Goal: Information Seeking & Learning: Learn about a topic

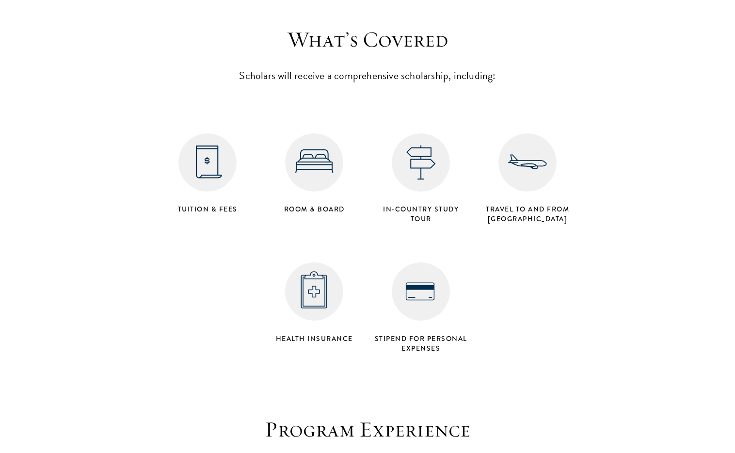
scroll to position [3846, 0]
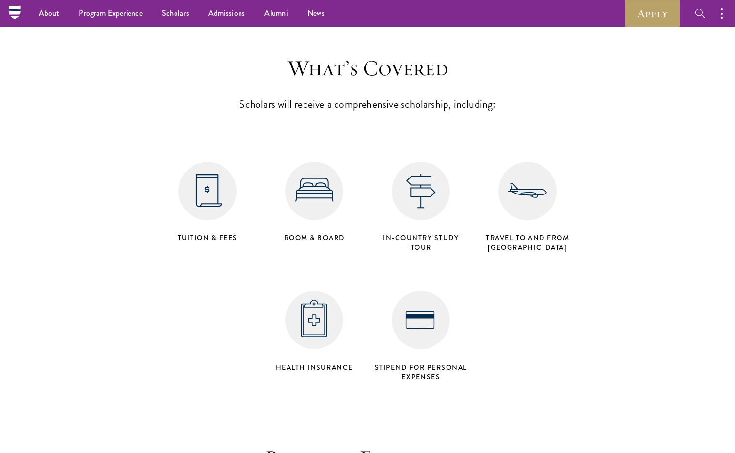
click at [414, 291] on img at bounding box center [421, 320] width 58 height 58
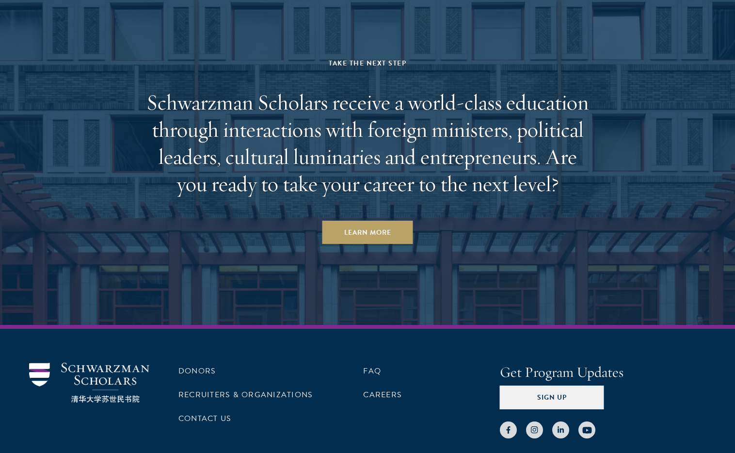
scroll to position [4917, 0]
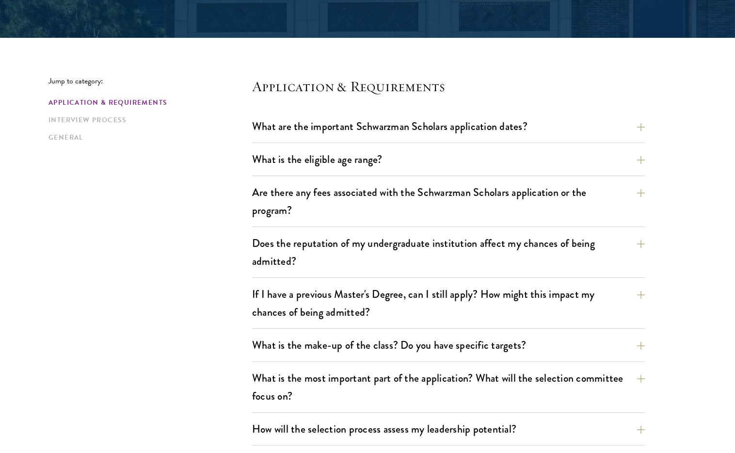
scroll to position [84, 0]
click at [637, 306] on button "If I have a previous Master's Degree, can I still apply? How might this impact …" at bounding box center [455, 303] width 393 height 40
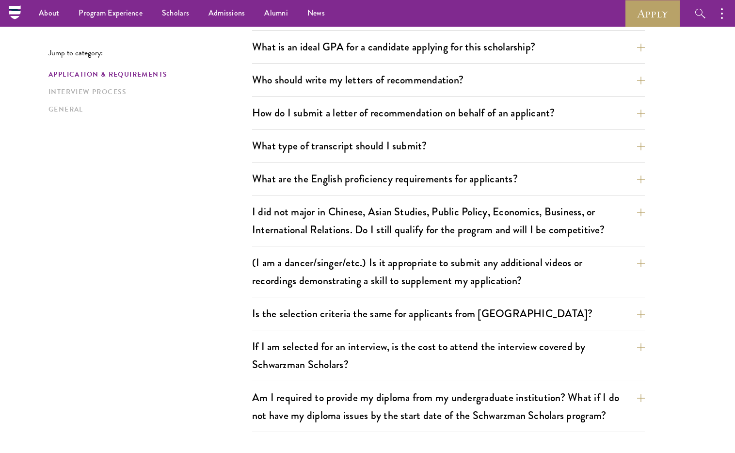
scroll to position [775, 0]
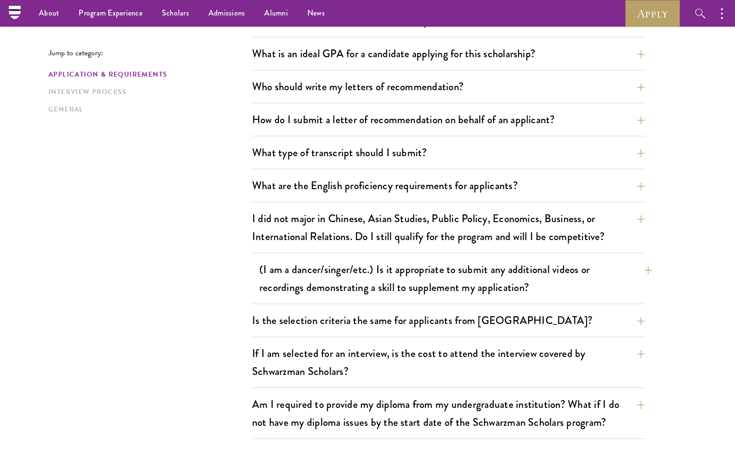
click at [518, 274] on button "(I am a dancer/singer/etc.) Is it appropriate to submit any additional videos o…" at bounding box center [455, 279] width 393 height 40
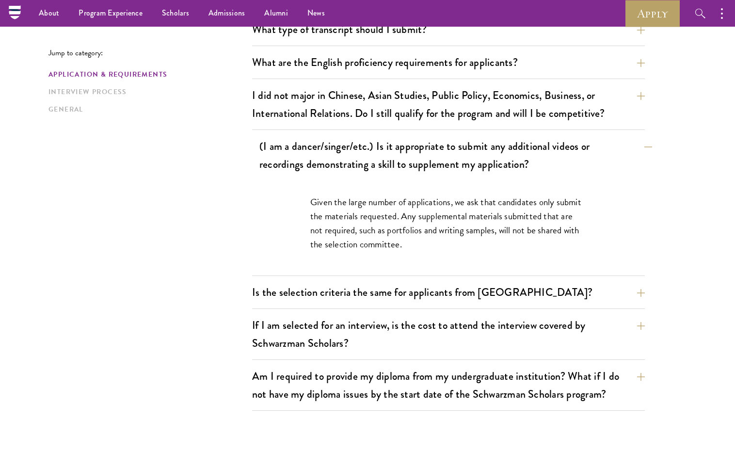
click at [533, 159] on button "(I am a dancer/singer/etc.) Is it appropriate to submit any additional videos o…" at bounding box center [455, 155] width 393 height 40
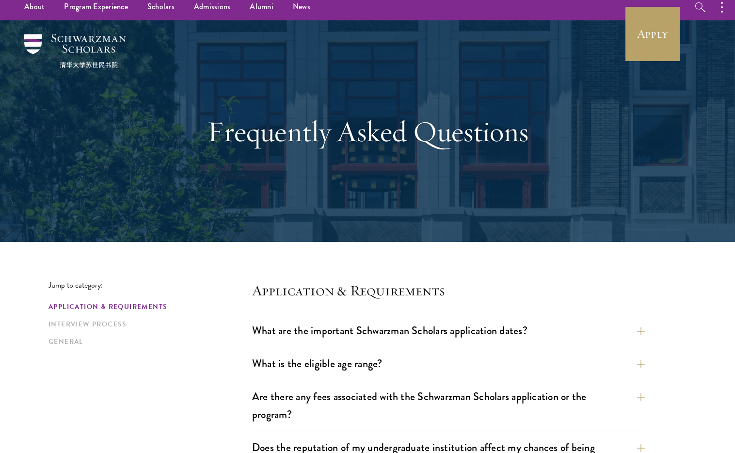
scroll to position [0, 0]
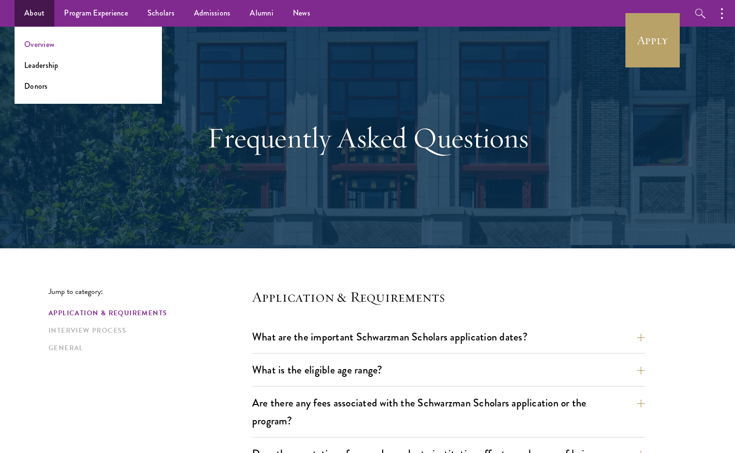
click at [43, 45] on link "Overview" at bounding box center [39, 44] width 30 height 11
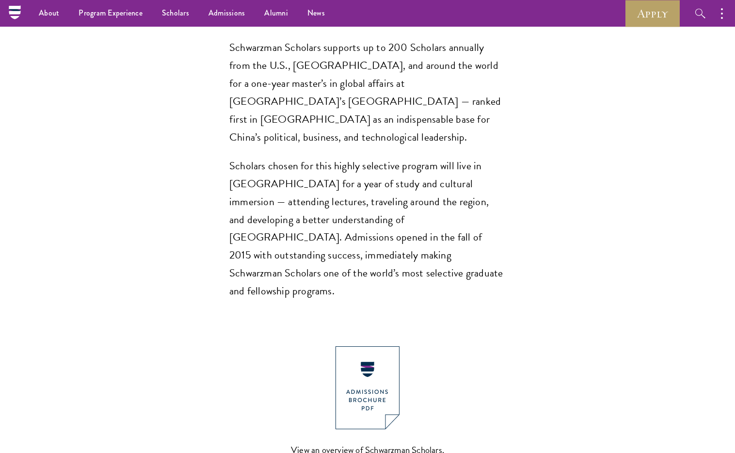
scroll to position [740, 0]
